Goal: Navigation & Orientation: Find specific page/section

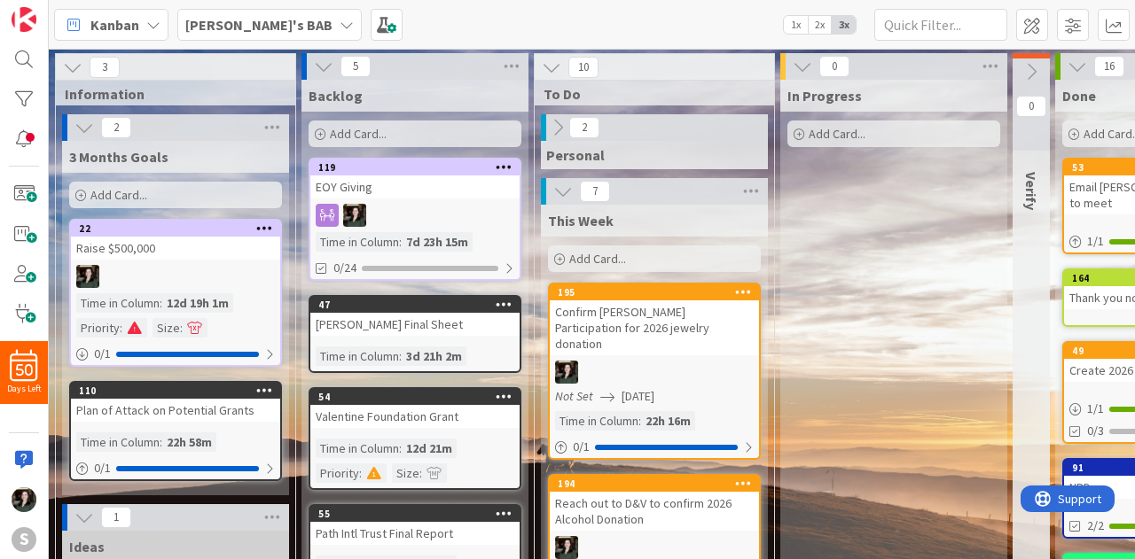
click at [235, 22] on b "[PERSON_NAME]'s BAB" at bounding box center [258, 25] width 147 height 18
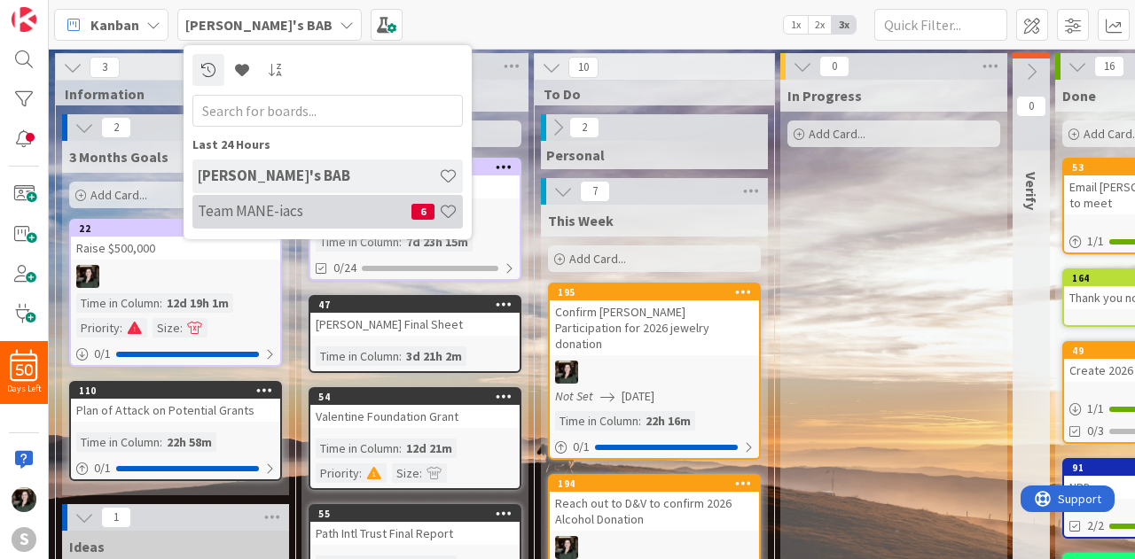
click at [312, 205] on h4 "Team MANE-iacs" at bounding box center [305, 211] width 214 height 18
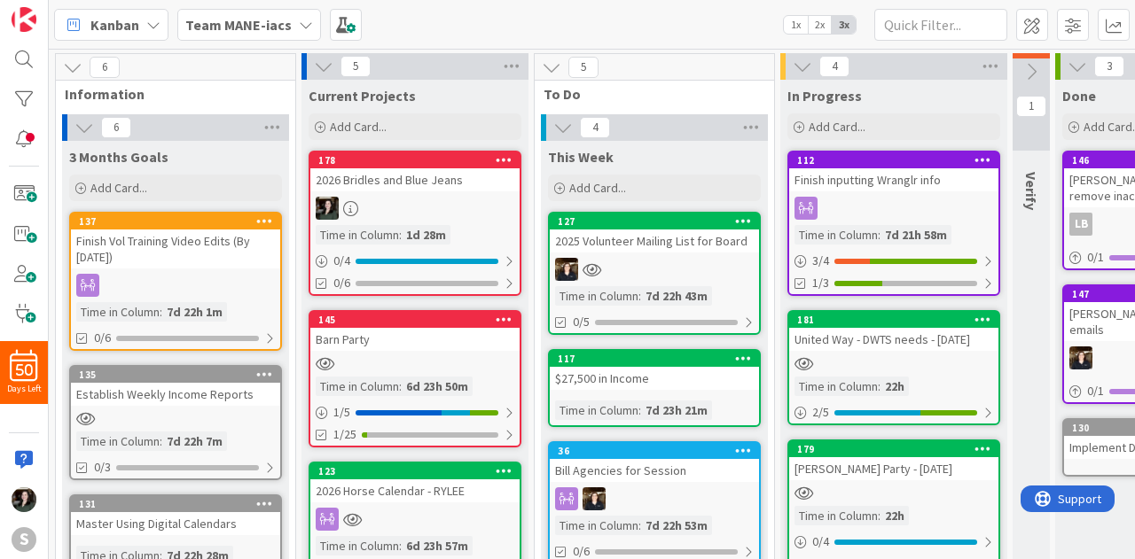
click at [296, 38] on div "Team MANE-iacs" at bounding box center [249, 25] width 144 height 32
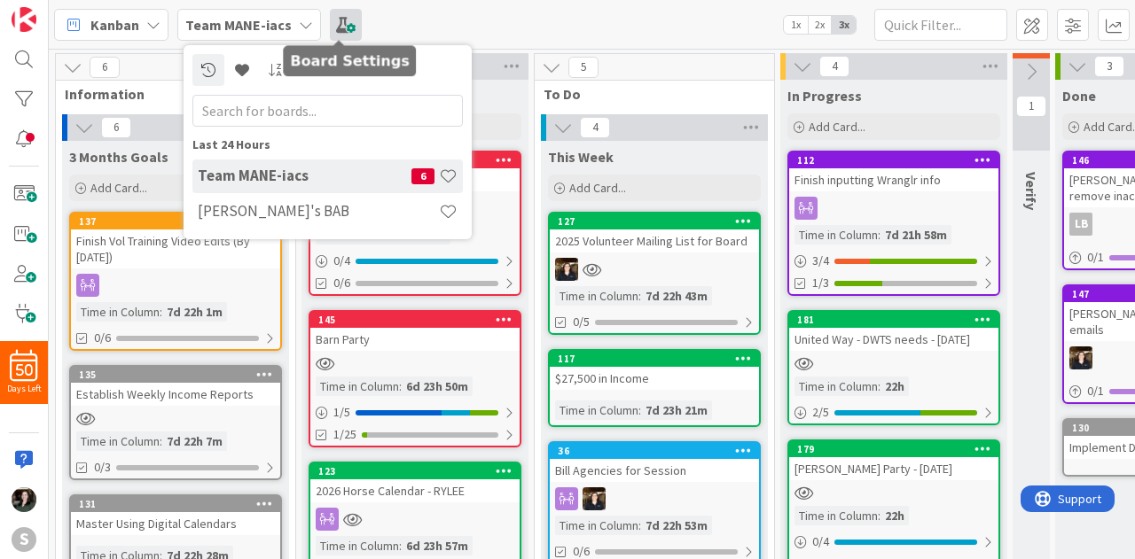
click at [340, 22] on span at bounding box center [346, 25] width 32 height 32
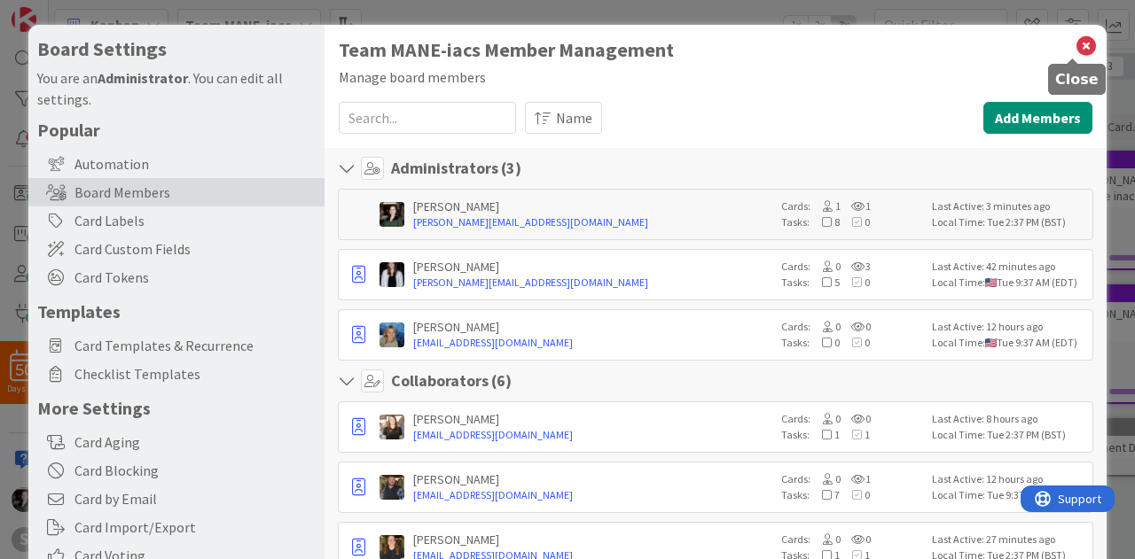
click at [1075, 45] on icon at bounding box center [1086, 46] width 23 height 25
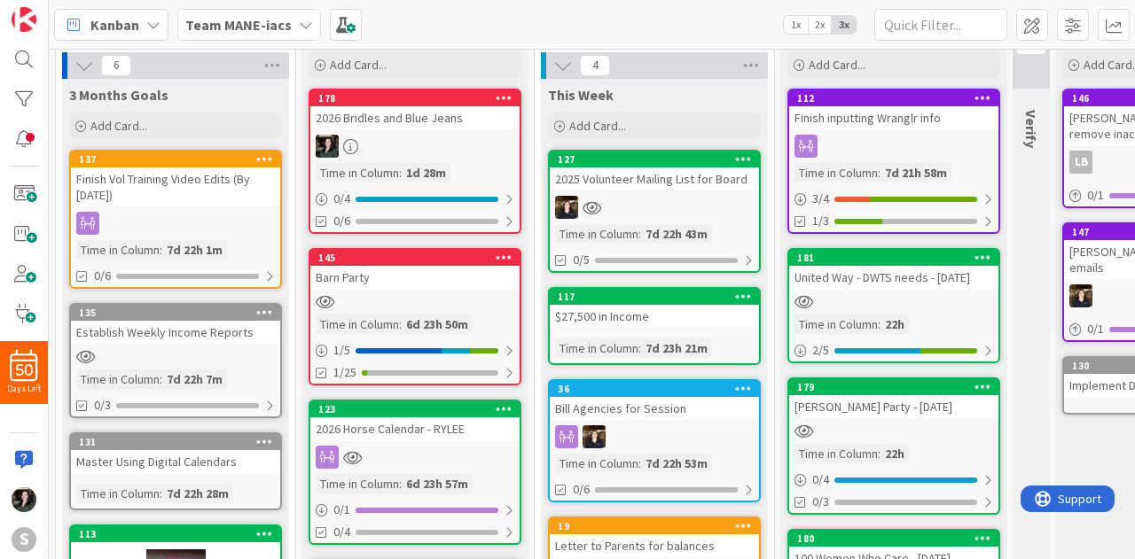
scroll to position [68, 0]
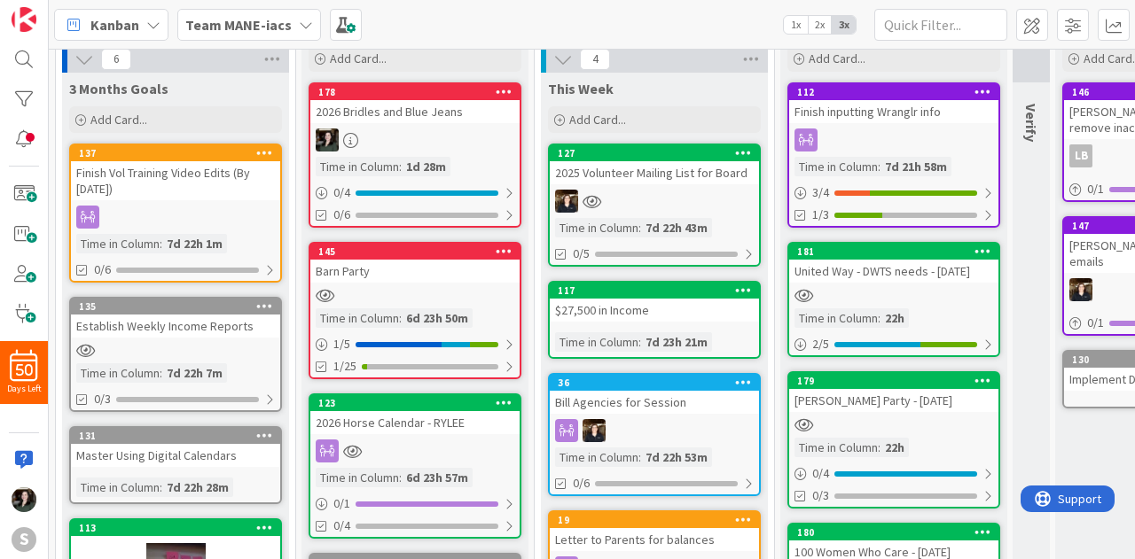
click at [417, 292] on div at bounding box center [414, 295] width 209 height 15
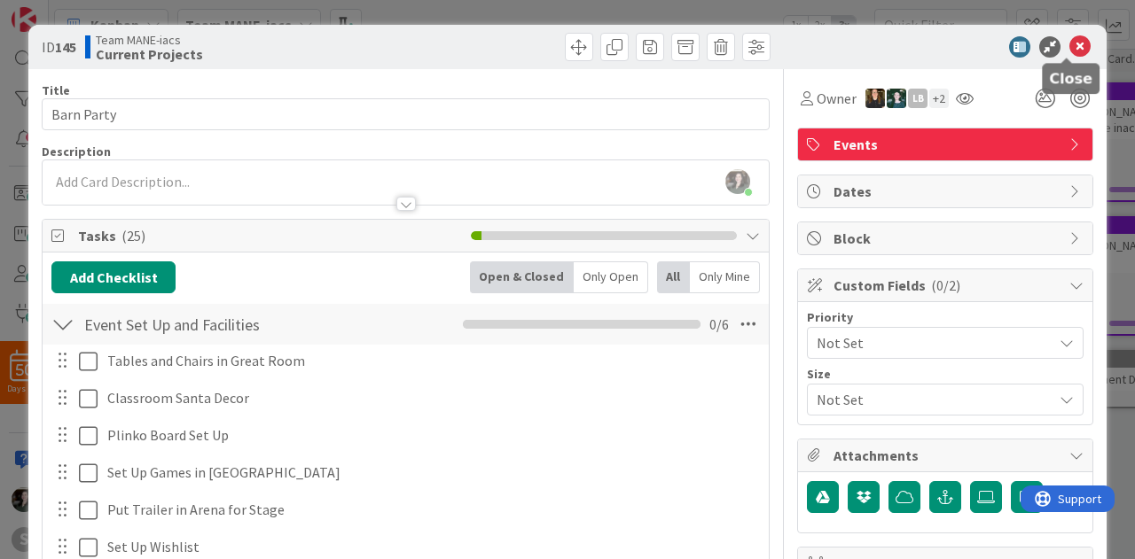
click at [1069, 46] on icon at bounding box center [1079, 46] width 21 height 21
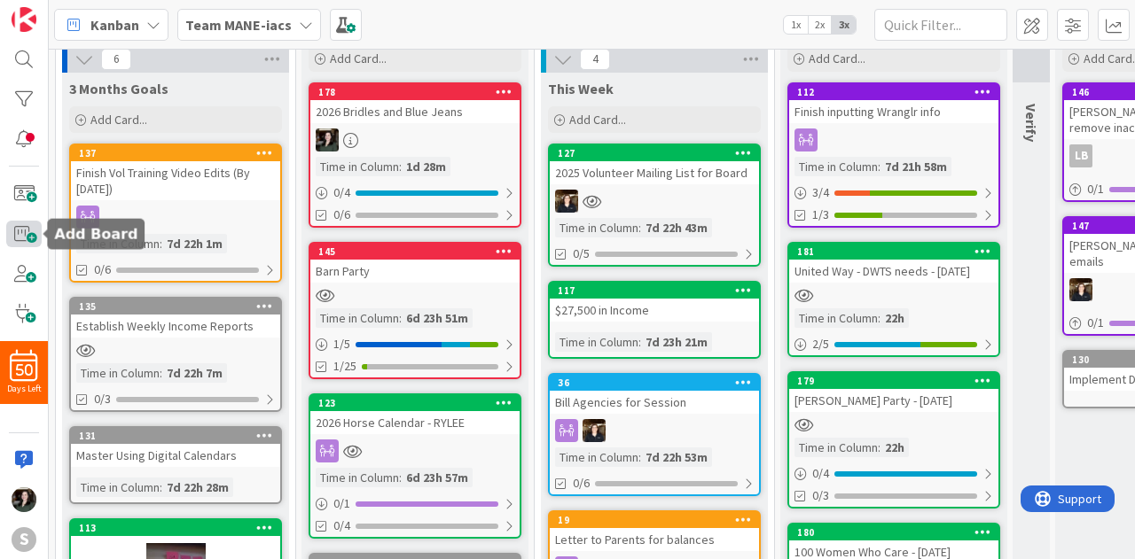
click at [34, 244] on span at bounding box center [23, 234] width 35 height 26
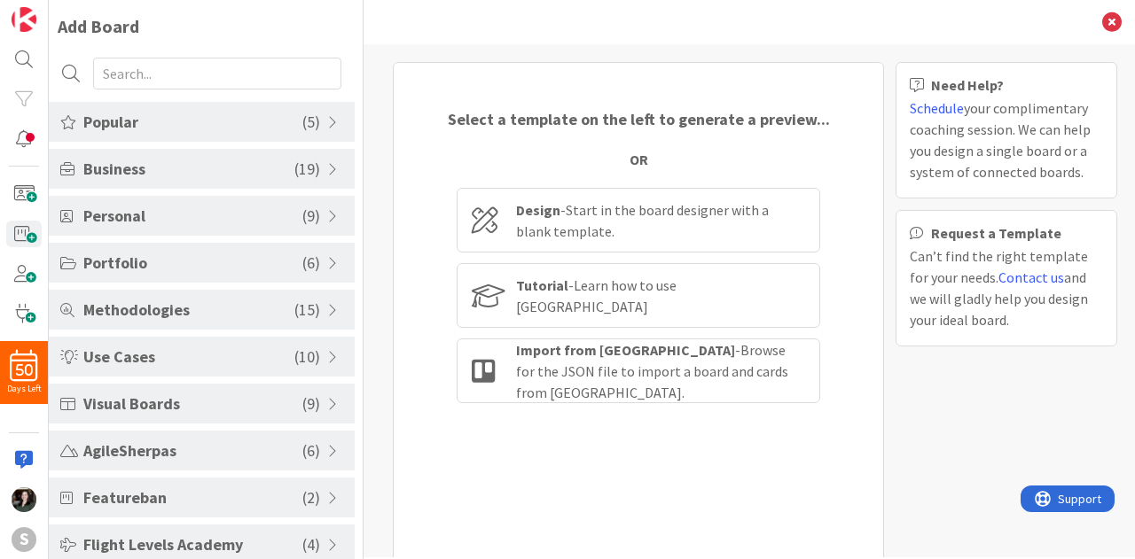
click at [329, 125] on span at bounding box center [335, 122] width 16 height 14
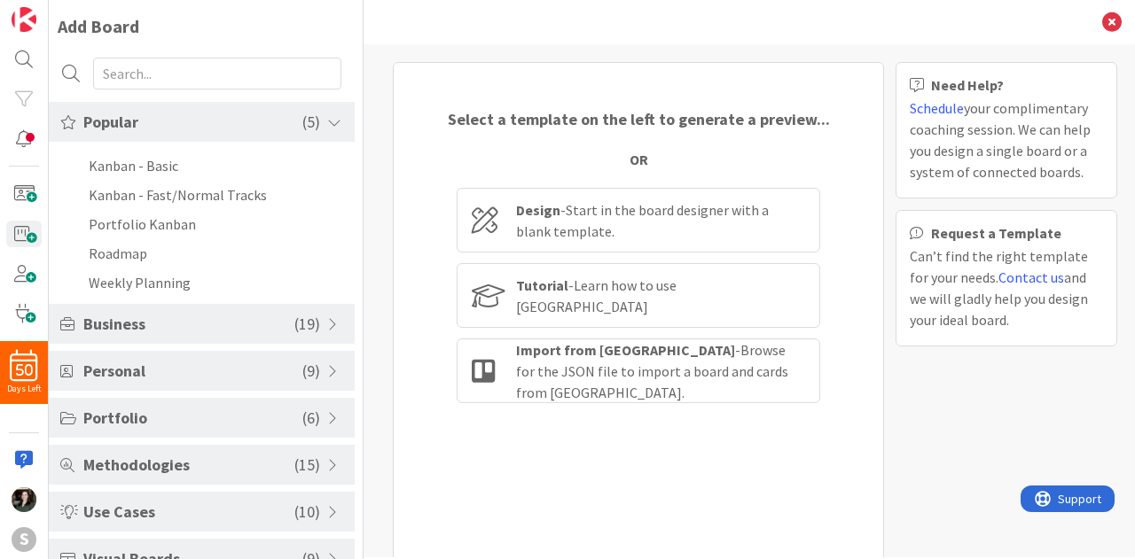
click at [329, 125] on span at bounding box center [335, 122] width 16 height 14
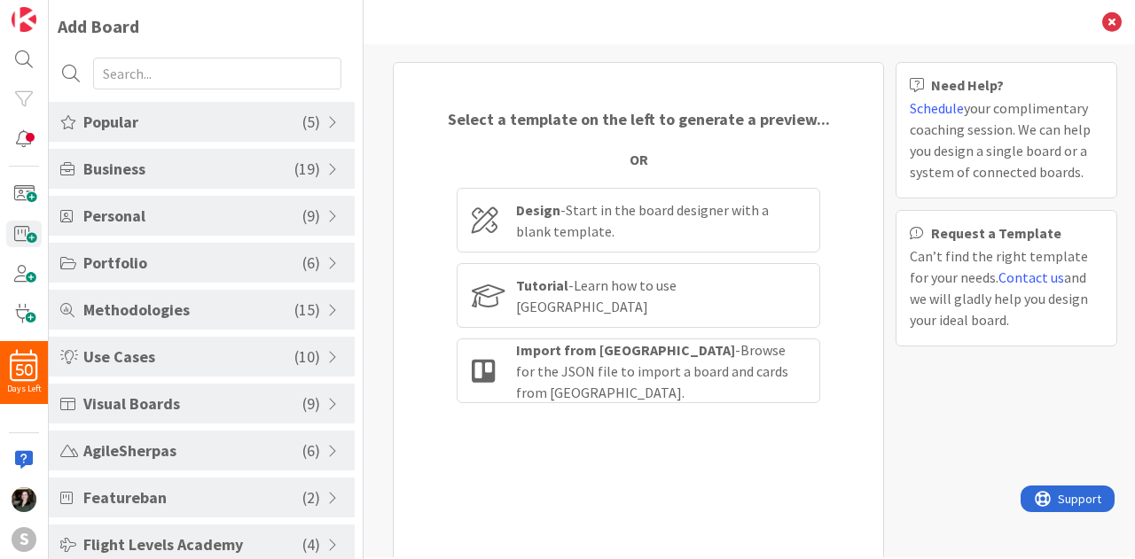
click at [333, 111] on div "Popular ( 5 )" at bounding box center [202, 122] width 306 height 40
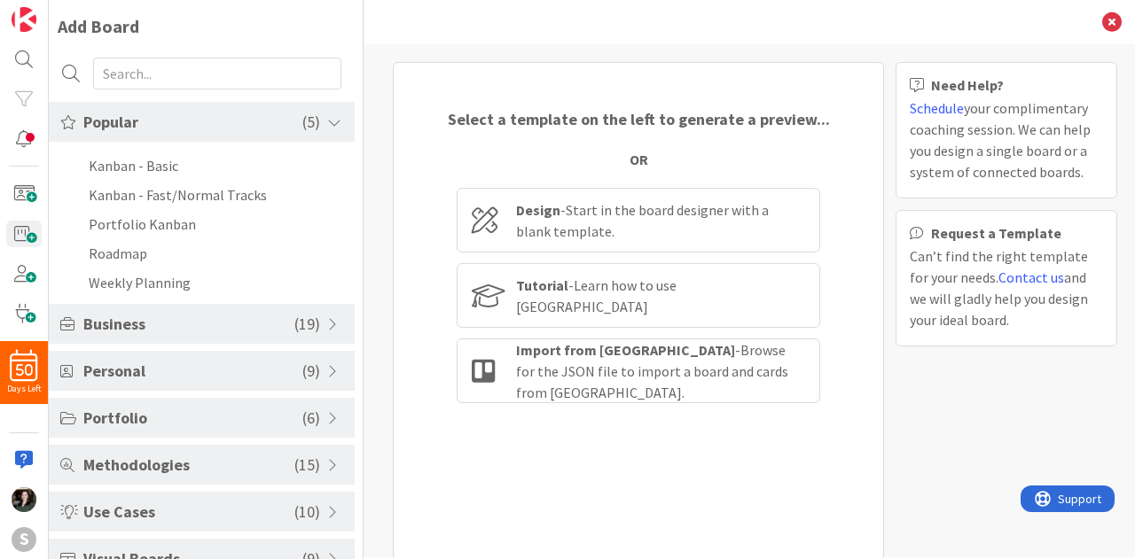
click at [330, 320] on span at bounding box center [335, 324] width 16 height 14
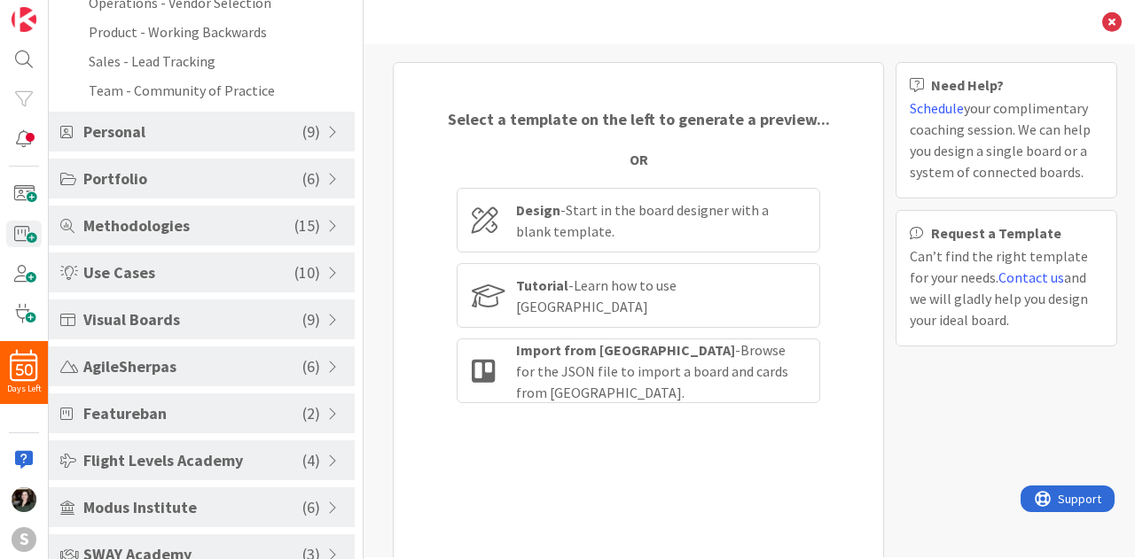
scroll to position [712, 0]
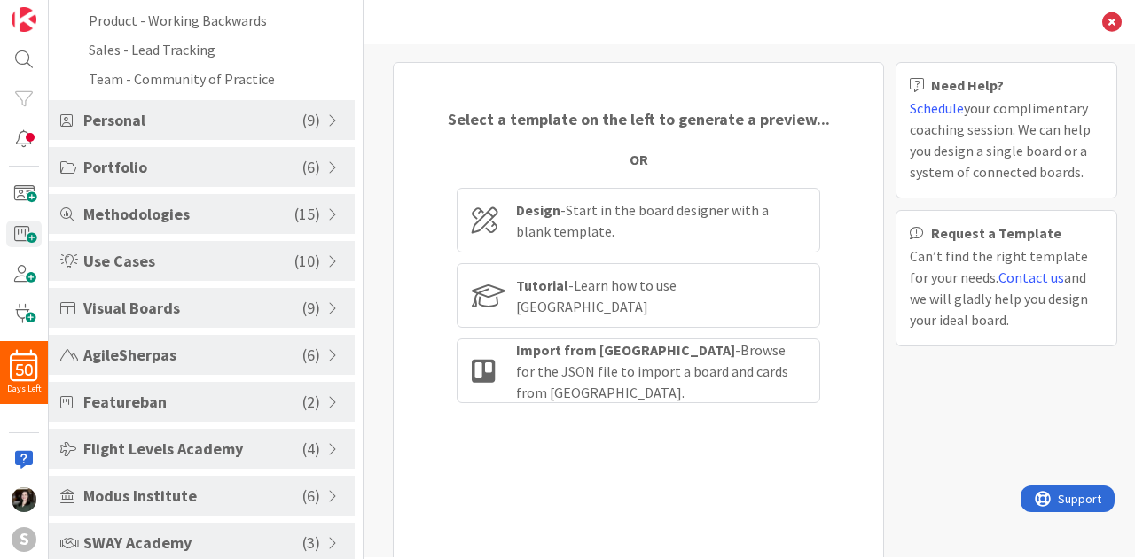
click at [317, 132] on div "Personal ( 9 )" at bounding box center [202, 120] width 306 height 40
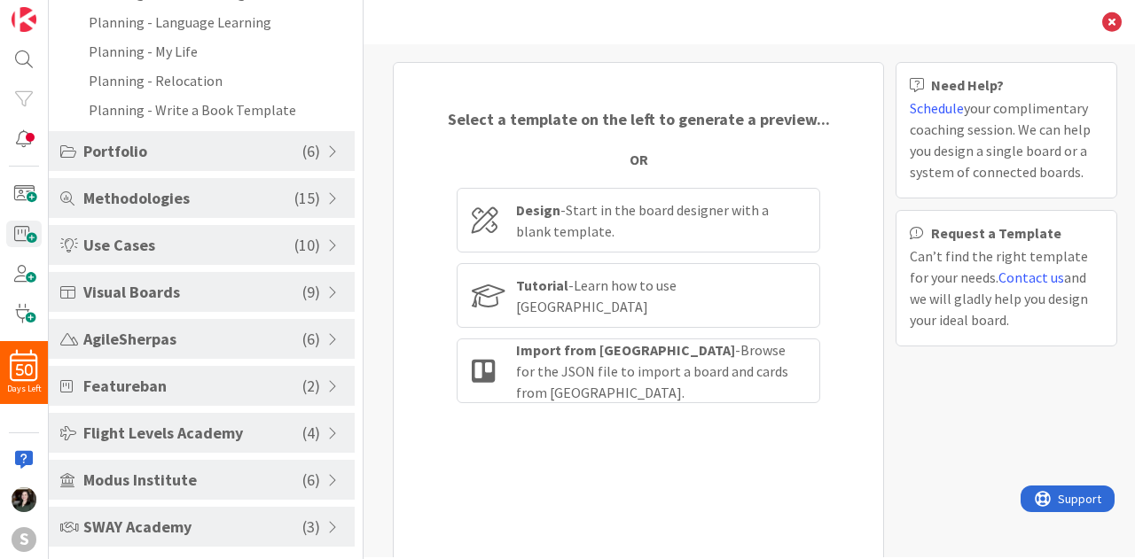
click at [306, 146] on span "( 6 )" at bounding box center [311, 151] width 18 height 24
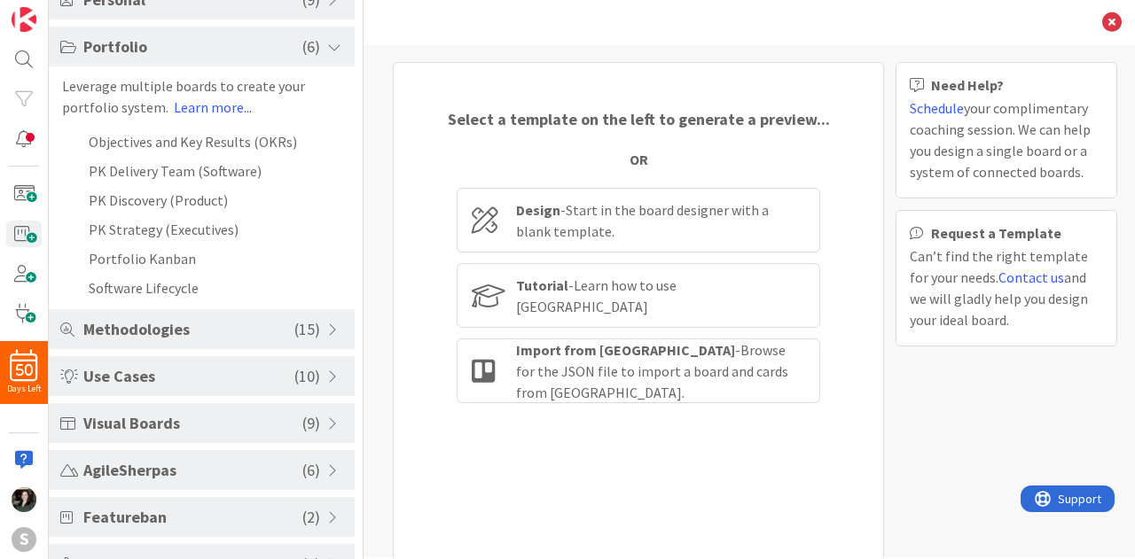
scroll to position [216, 0]
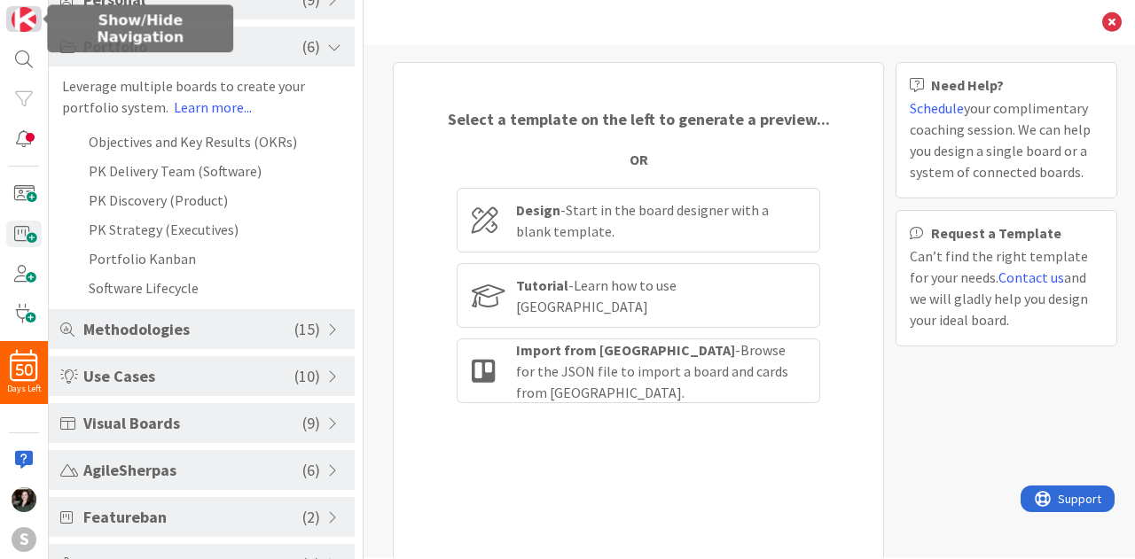
click at [18, 8] on img at bounding box center [24, 19] width 25 height 25
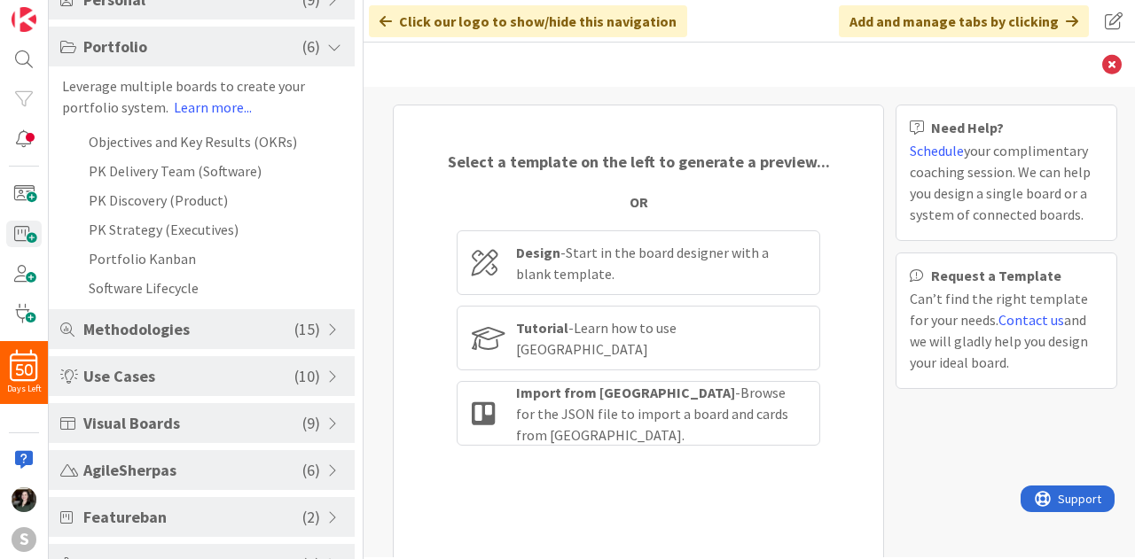
scroll to position [0, 0]
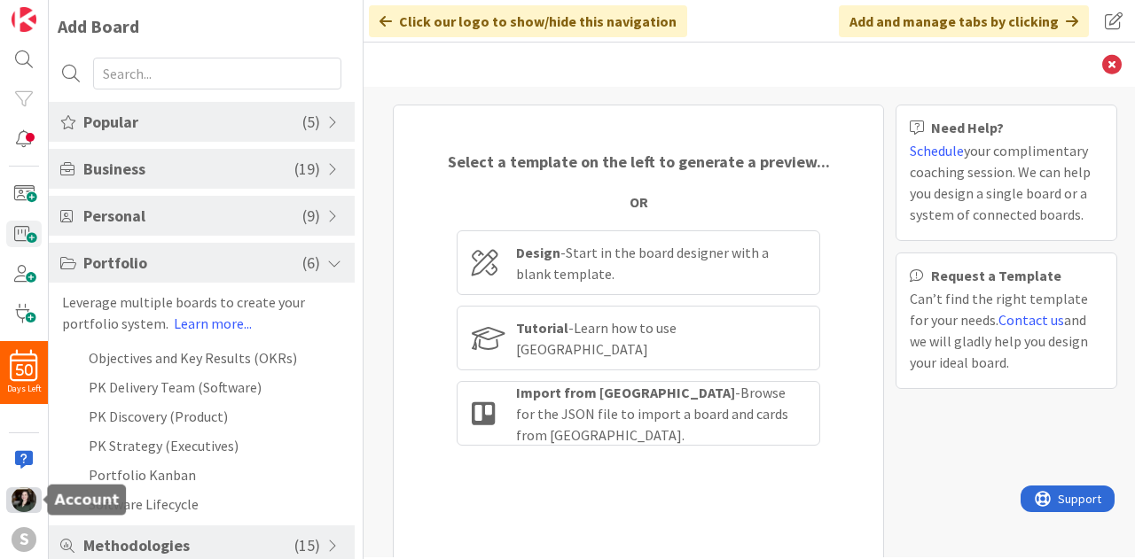
click at [20, 505] on img at bounding box center [24, 500] width 25 height 25
